Goal: Information Seeking & Learning: Learn about a topic

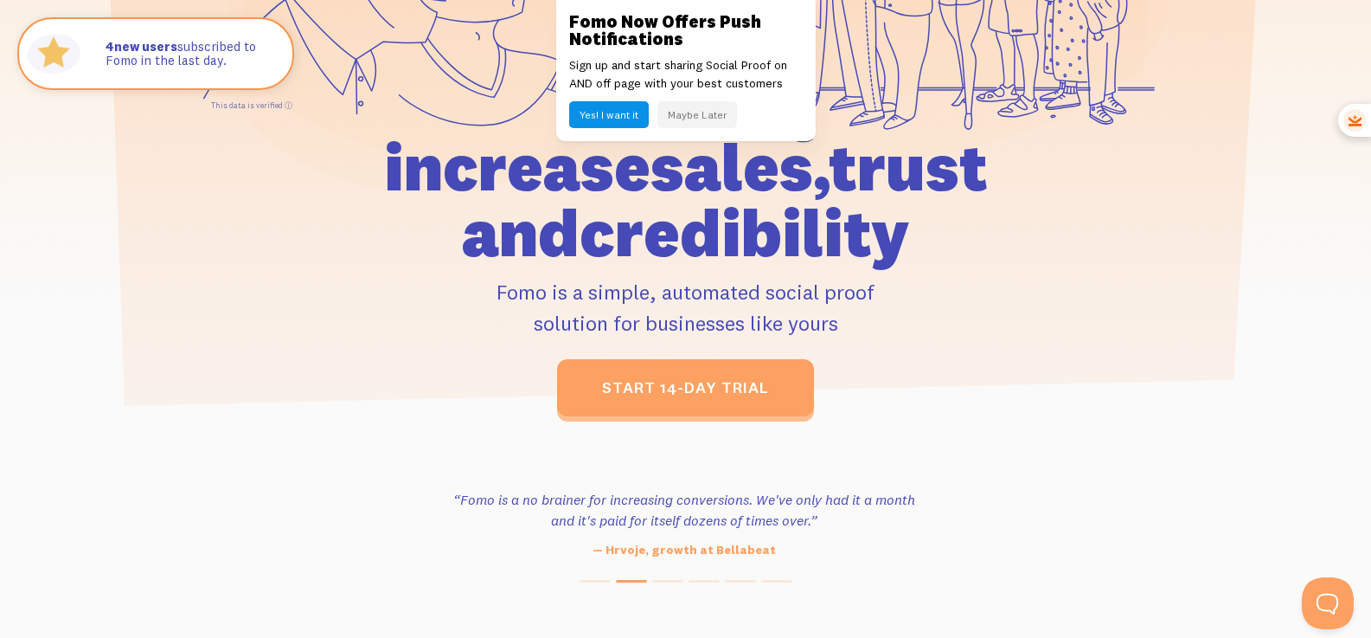
click at [698, 113] on button "Maybe Later" at bounding box center [698, 114] width 80 height 27
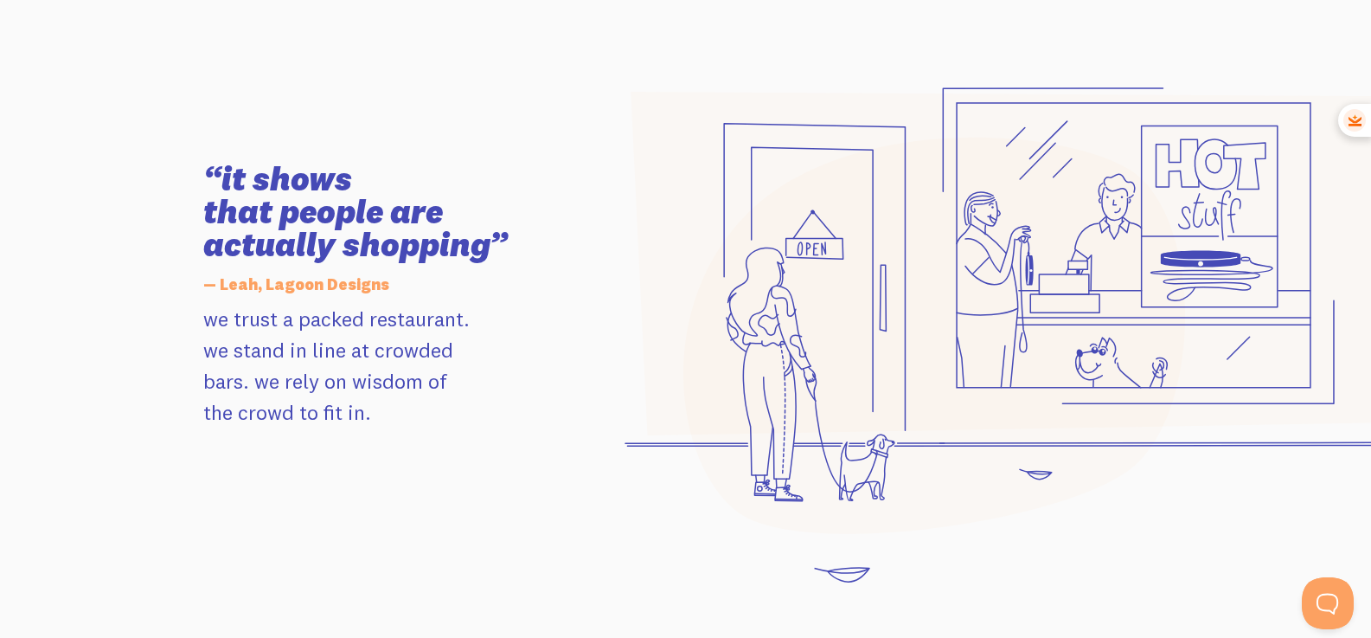
scroll to position [1739, 0]
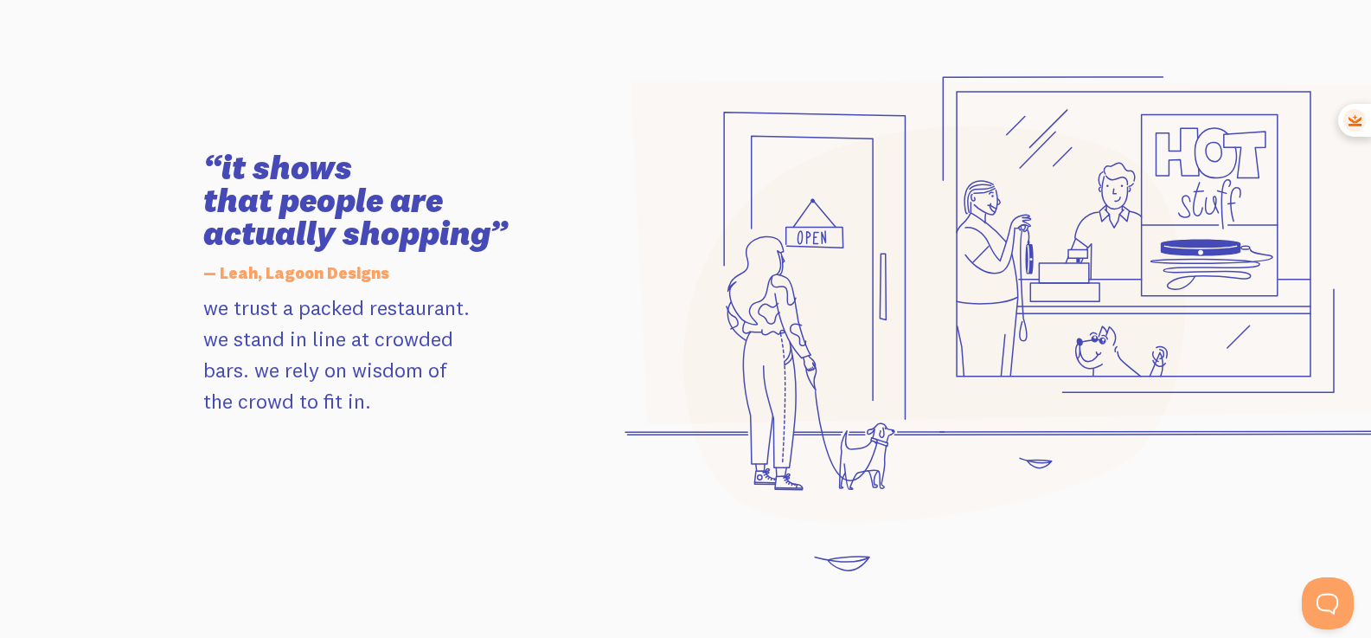
drag, startPoint x: 292, startPoint y: 164, endPoint x: 452, endPoint y: 289, distance: 202.8
click at [452, 289] on div "“it shows that people are actually shopping” — [PERSON_NAME], Lagoon Designs we…" at bounding box center [398, 283] width 411 height 265
click at [452, 289] on h5 "— Leah, Lagoon Designs" at bounding box center [398, 273] width 390 height 36
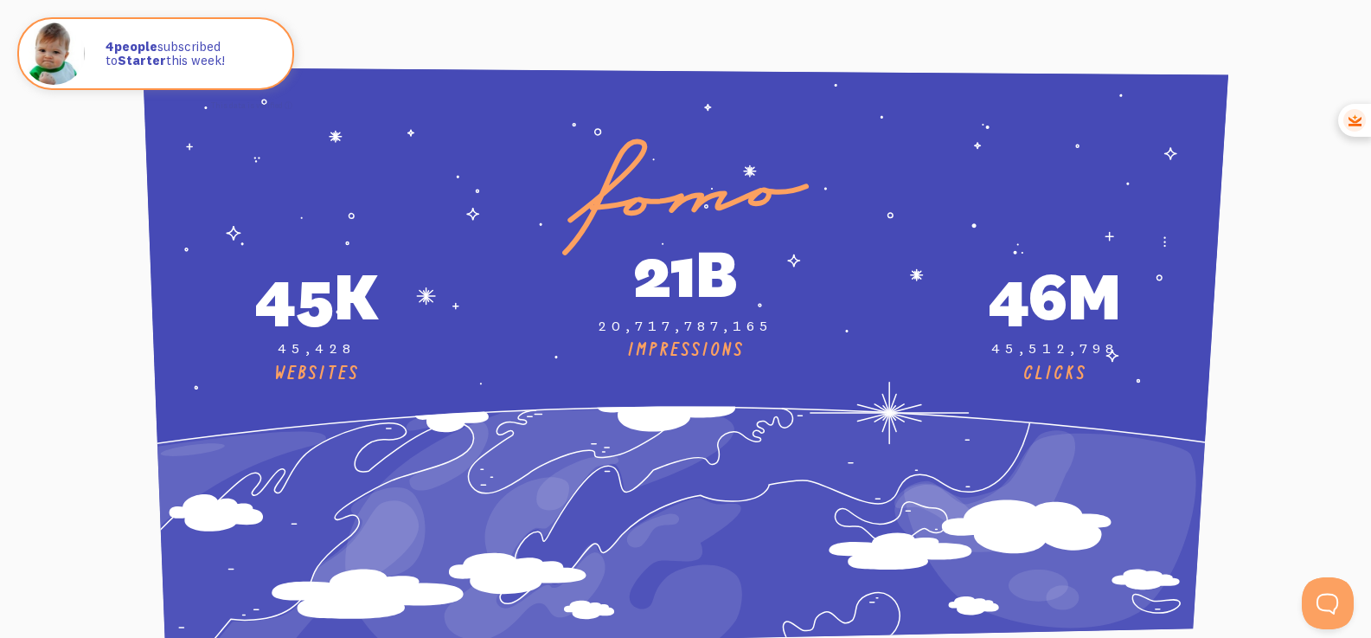
scroll to position [6344, 0]
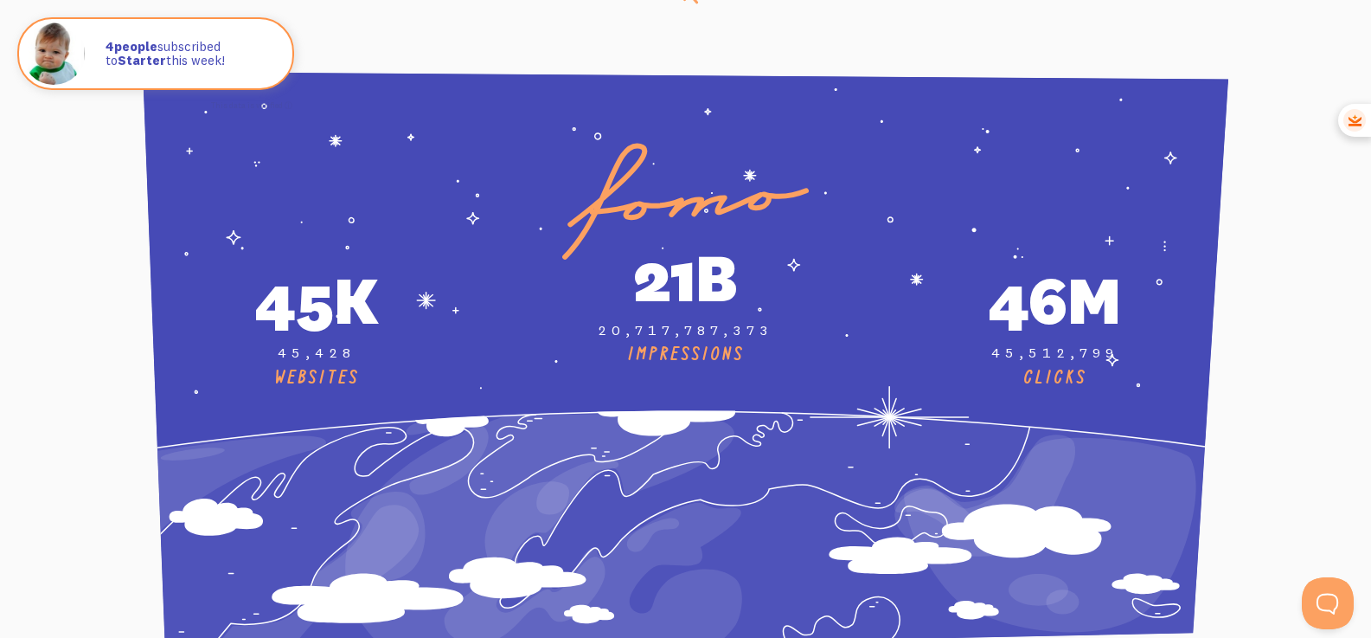
drag, startPoint x: 367, startPoint y: 31, endPoint x: 427, endPoint y: 50, distance: 62.7
click at [427, 50] on section "CLICKS" at bounding box center [685, 365] width 1371 height 712
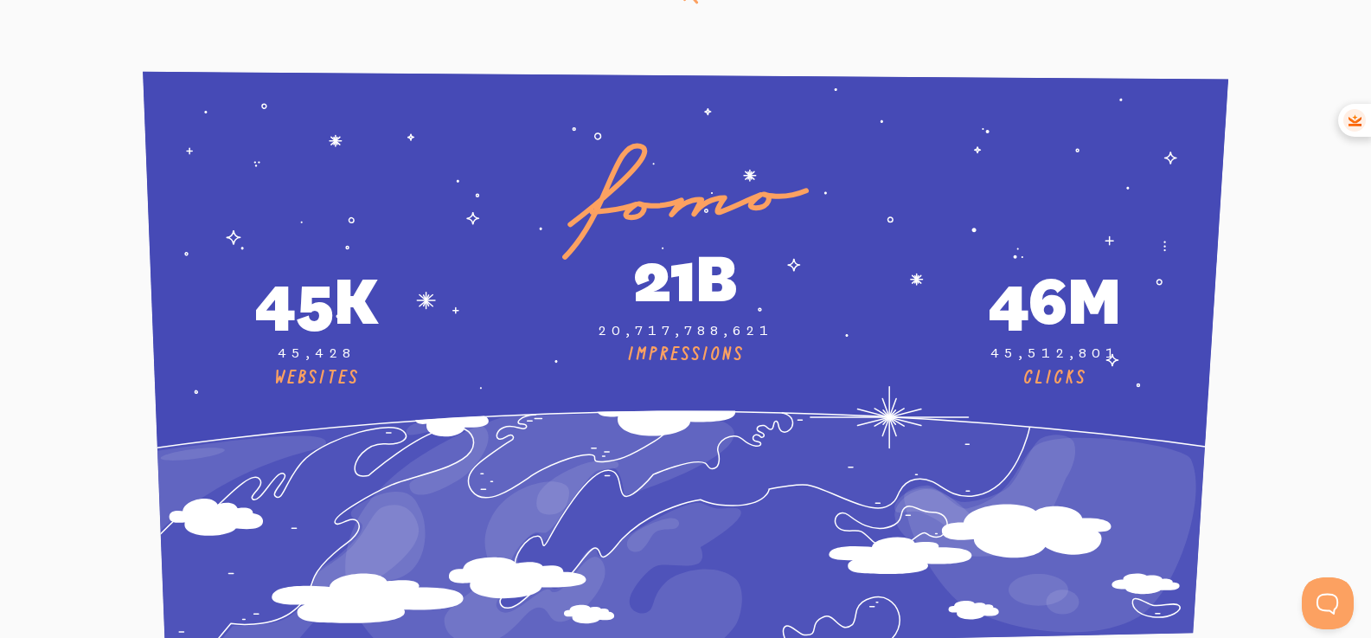
drag, startPoint x: 427, startPoint y: 50, endPoint x: 460, endPoint y: 55, distance: 34.1
click at [464, 59] on section "CLICKS" at bounding box center [685, 365] width 1371 height 712
click at [460, 55] on section "CLICKS" at bounding box center [685, 365] width 1371 height 712
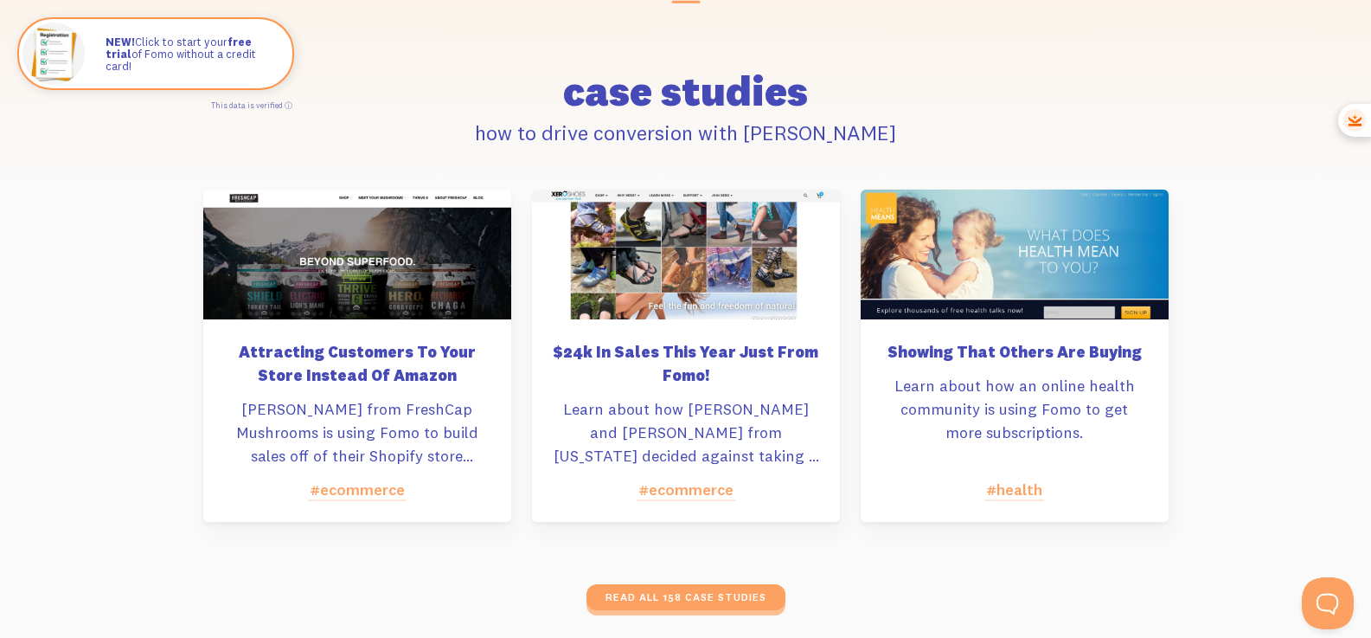
scroll to position [8002, 0]
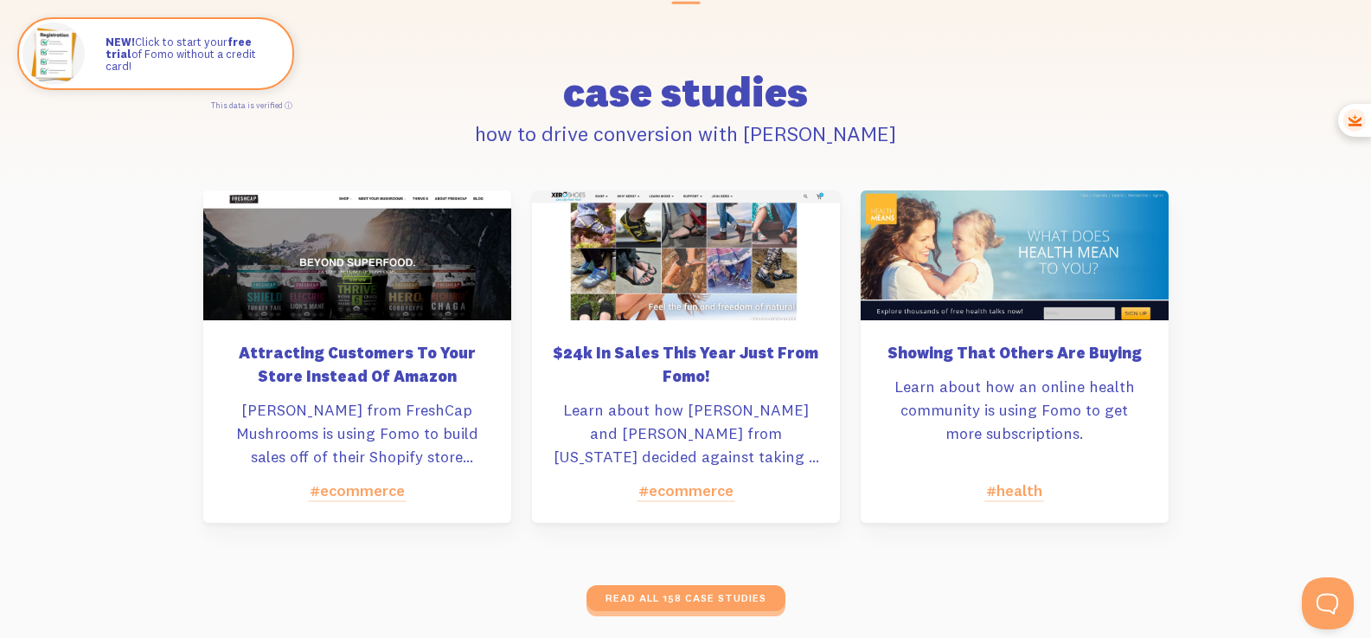
click at [433, 292] on div at bounding box center [357, 255] width 308 height 130
click at [330, 216] on div at bounding box center [357, 255] width 308 height 130
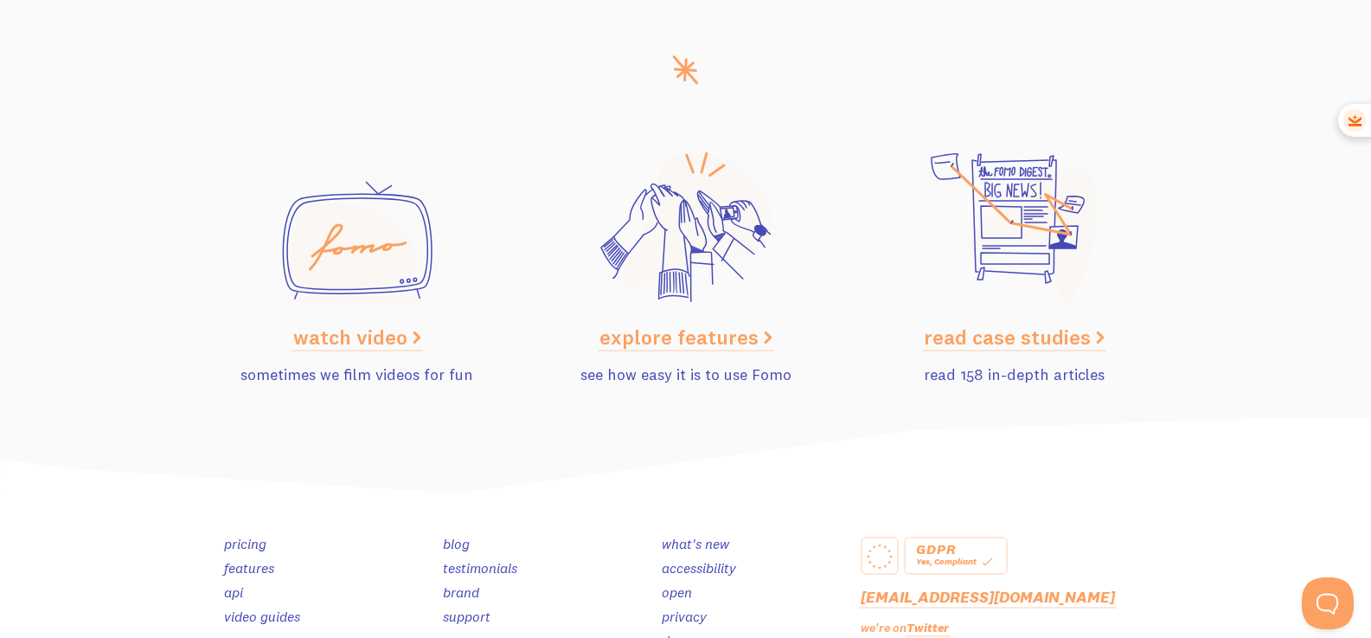
scroll to position [8620, 0]
click at [661, 336] on link "explore features" at bounding box center [686, 336] width 173 height 26
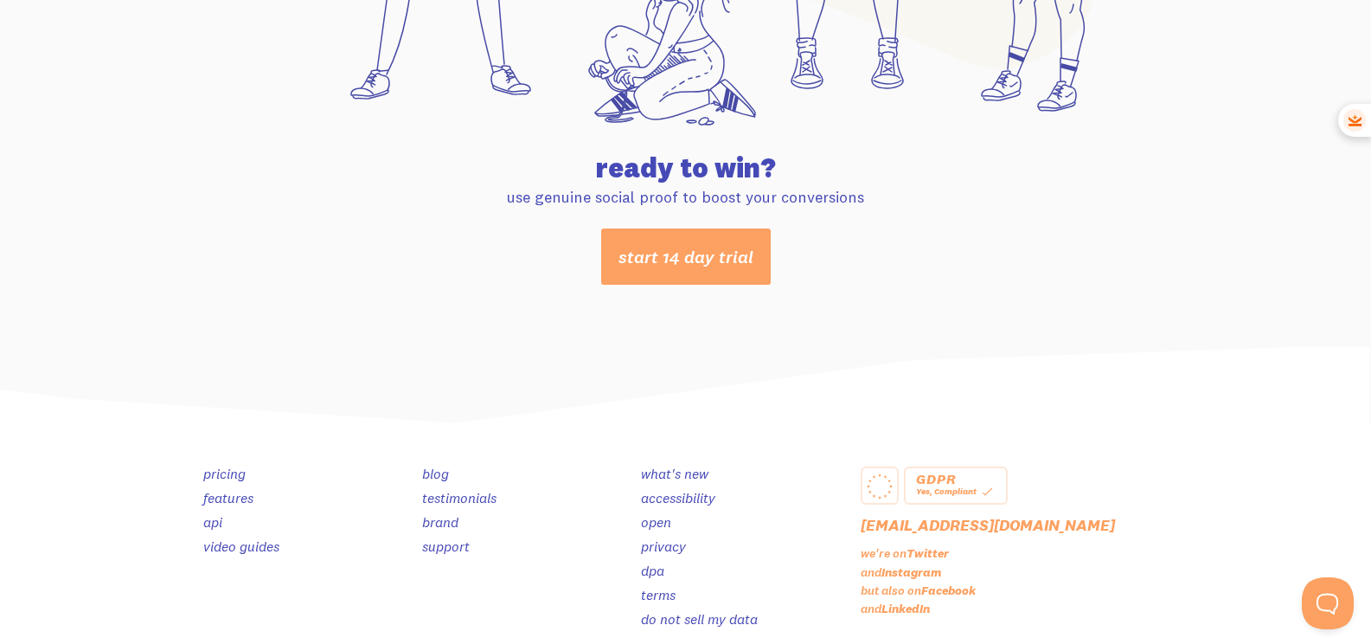
scroll to position [9235, 0]
